Goal: Transaction & Acquisition: Purchase product/service

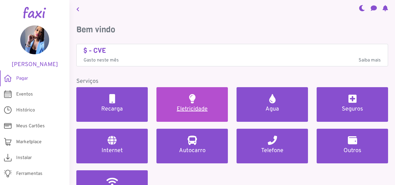
click at [180, 109] on h5 "Eletricidade" at bounding box center [191, 109] width 57 height 7
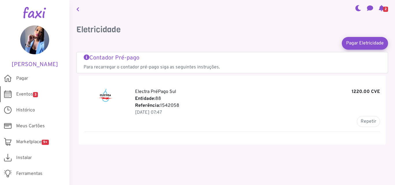
click at [25, 92] on span "Eventos 3" at bounding box center [27, 94] width 22 height 7
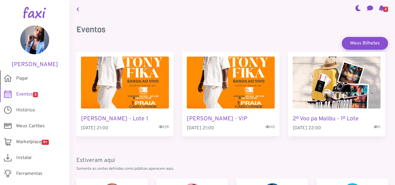
click at [30, 81] on link "Pagar" at bounding box center [34, 78] width 69 height 16
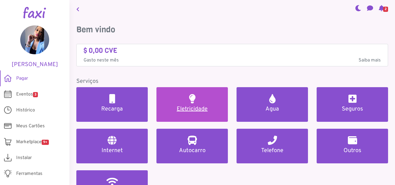
click at [179, 100] on link "Eletricidade" at bounding box center [191, 104] width 71 height 35
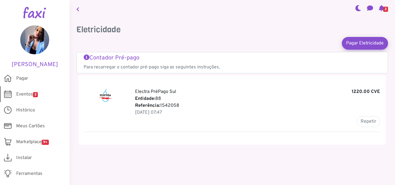
click at [31, 98] on link "Eventos 3" at bounding box center [34, 94] width 69 height 16
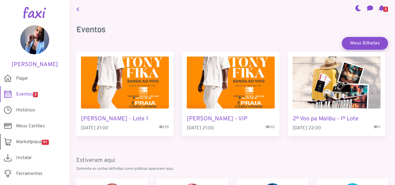
click at [32, 137] on link "Marketplace 9+" at bounding box center [34, 142] width 69 height 16
click at [22, 96] on span "Eventos 3" at bounding box center [27, 94] width 22 height 7
click at [25, 77] on span "Pagar" at bounding box center [22, 78] width 12 height 7
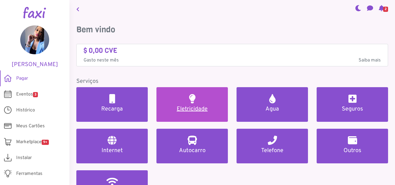
click at [218, 101] on link "Eletricidade" at bounding box center [191, 104] width 71 height 35
